Goal: Contribute content

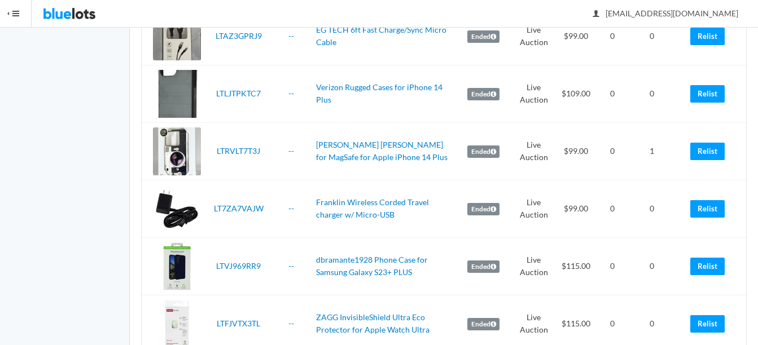
scroll to position [1241, 0]
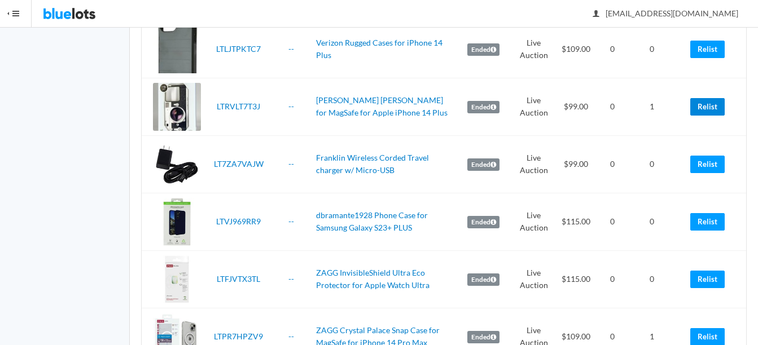
click at [712, 107] on link "Relist" at bounding box center [707, 106] width 34 height 17
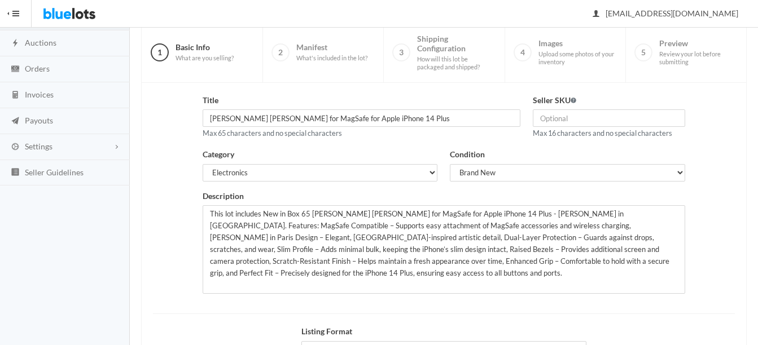
scroll to position [113, 0]
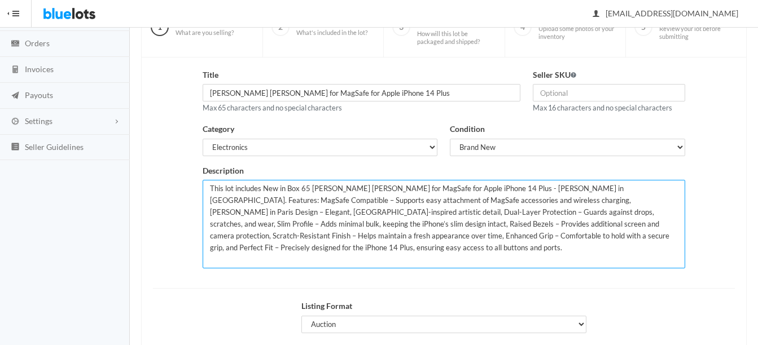
click at [305, 190] on textarea "This lot includes New in Box 65 [PERSON_NAME] [PERSON_NAME] for MagSafe for App…" at bounding box center [443, 224] width 482 height 89
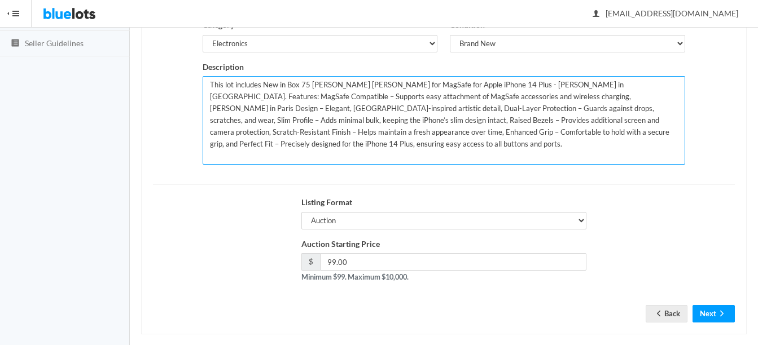
scroll to position [229, 0]
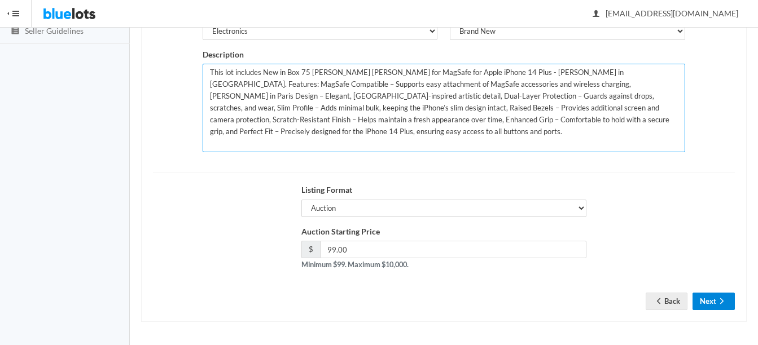
type textarea "This lot includes New in Box 75 Elizabeth James Case for MagSafe for Apple iPho…"
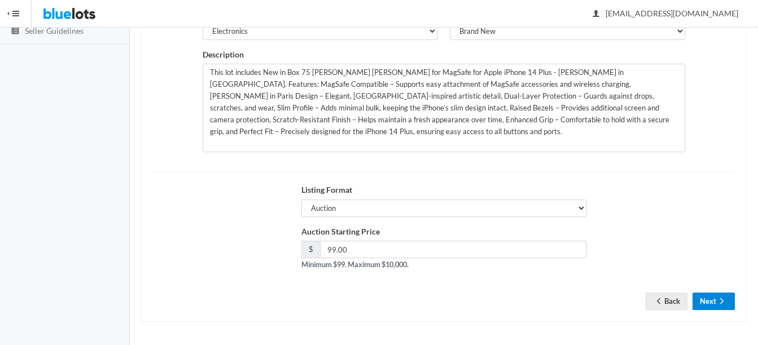
click at [717, 296] on button "Next" at bounding box center [713, 301] width 42 height 17
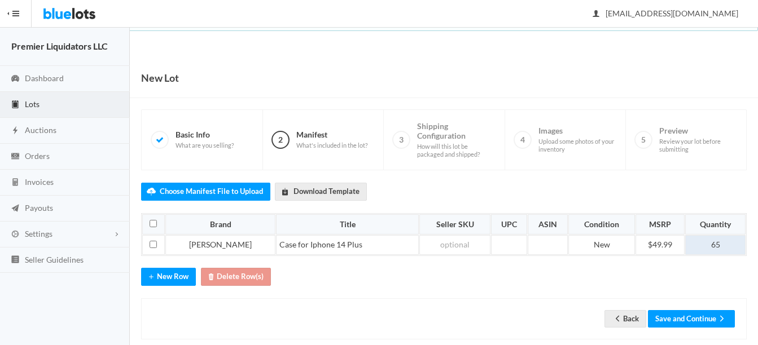
click at [712, 245] on td "65" at bounding box center [715, 245] width 60 height 20
click at [685, 314] on button "Save and Continue" at bounding box center [691, 318] width 87 height 17
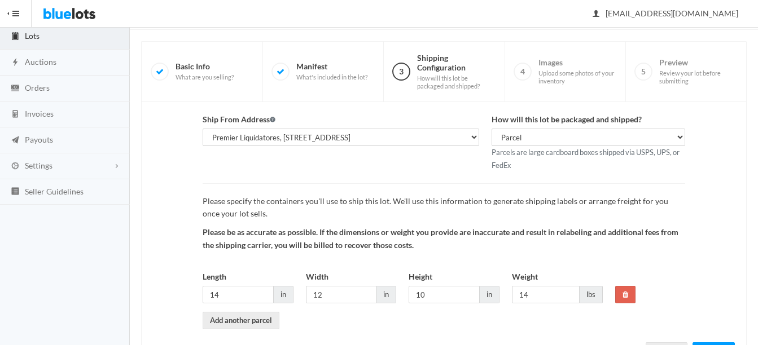
scroll to position [118, 0]
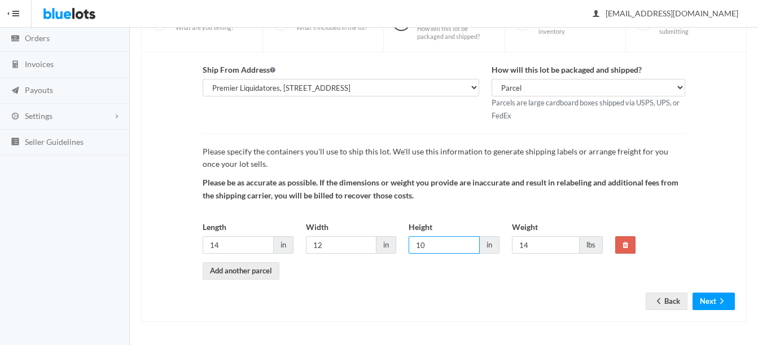
click at [440, 245] on input "10" at bounding box center [443, 244] width 71 height 17
click at [347, 241] on input "12" at bounding box center [341, 244] width 71 height 17
click at [433, 243] on input "1" at bounding box center [443, 244] width 71 height 17
type input "12"
click at [714, 297] on button "Next" at bounding box center [713, 301] width 42 height 17
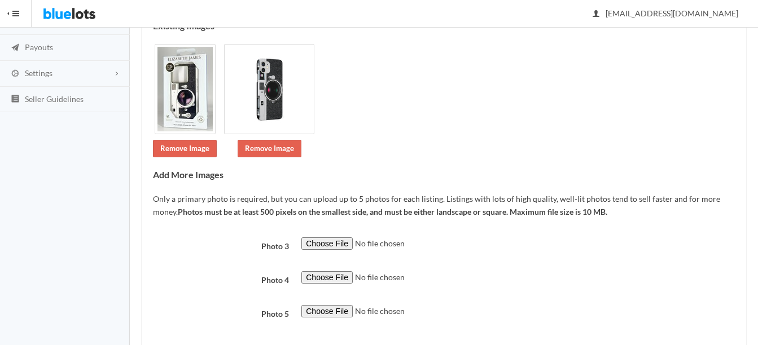
scroll to position [220, 0]
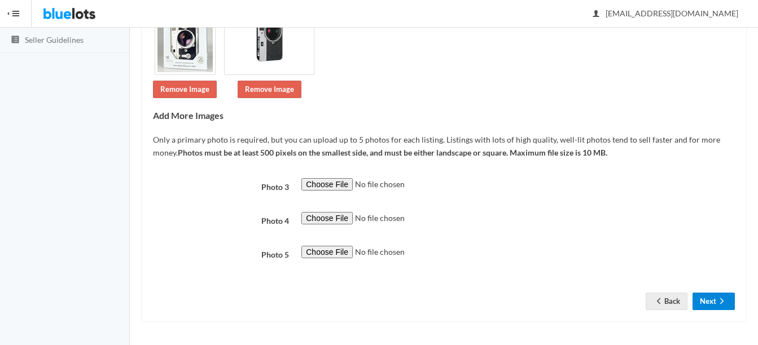
click at [703, 302] on button "Next" at bounding box center [713, 301] width 42 height 17
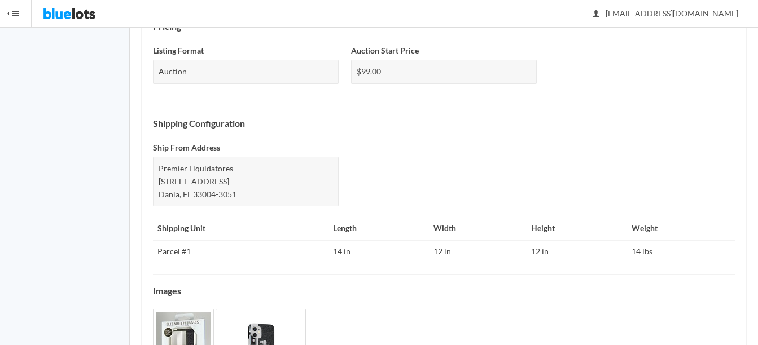
scroll to position [536, 0]
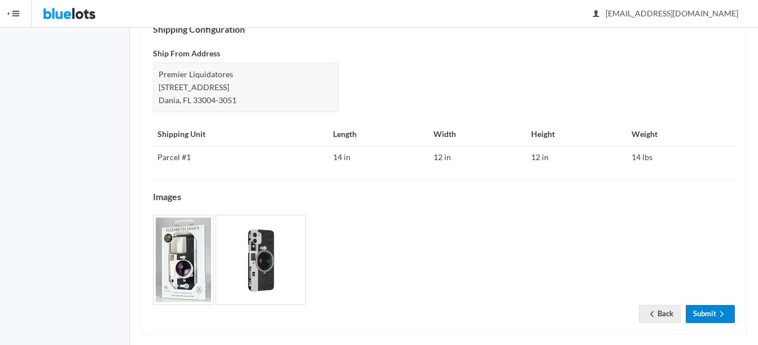
click at [716, 310] on icon "arrow forward" at bounding box center [721, 314] width 11 height 9
